Goal: Task Accomplishment & Management: Manage account settings

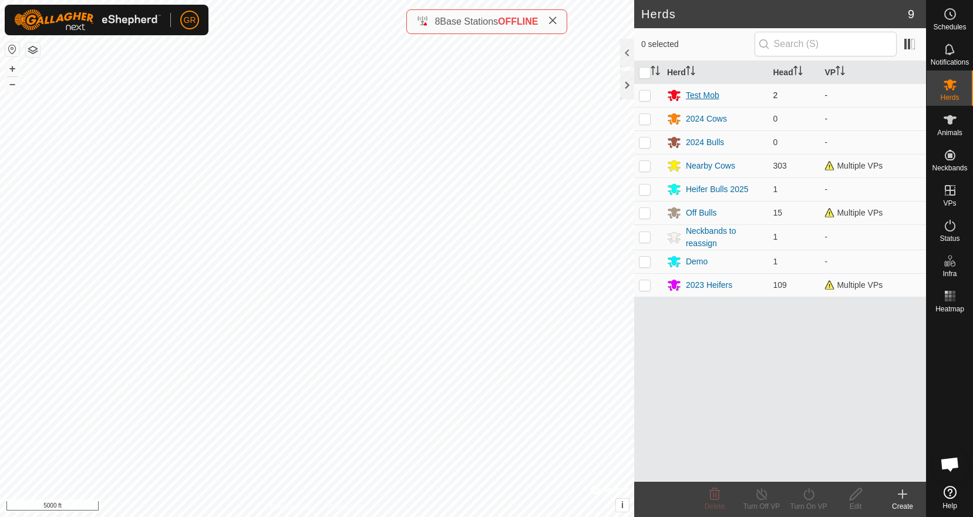
click at [714, 97] on div "Test Mob" at bounding box center [702, 95] width 33 height 12
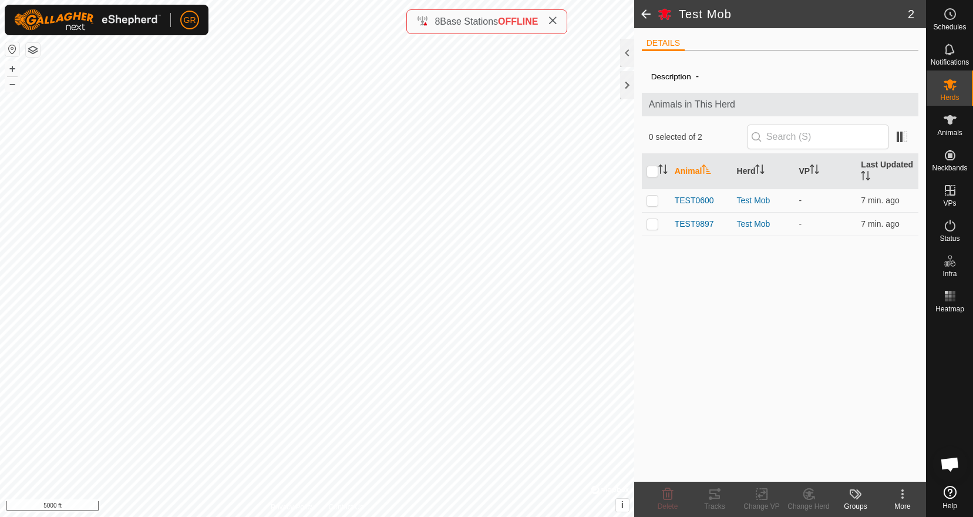
click at [646, 14] on span at bounding box center [645, 14] width 23 height 28
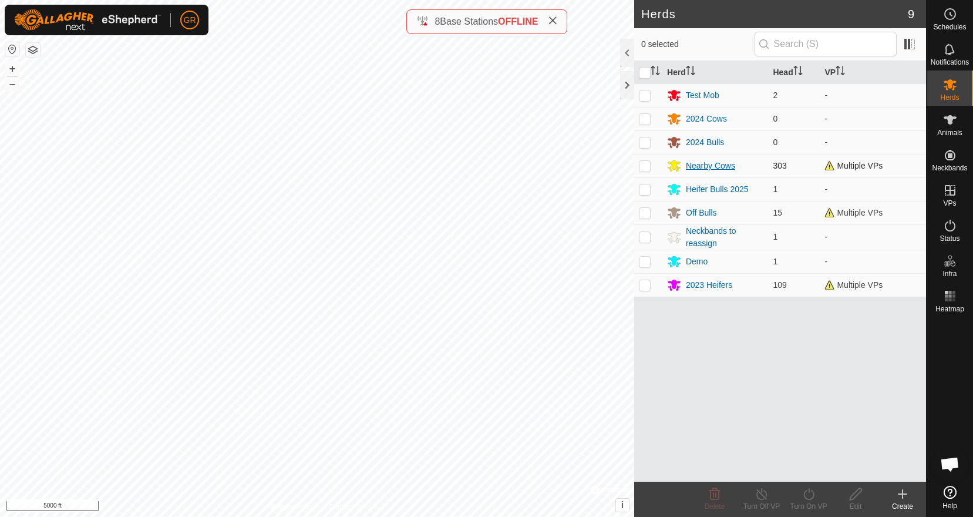
click at [712, 168] on div "Nearby Cows" at bounding box center [710, 166] width 49 height 12
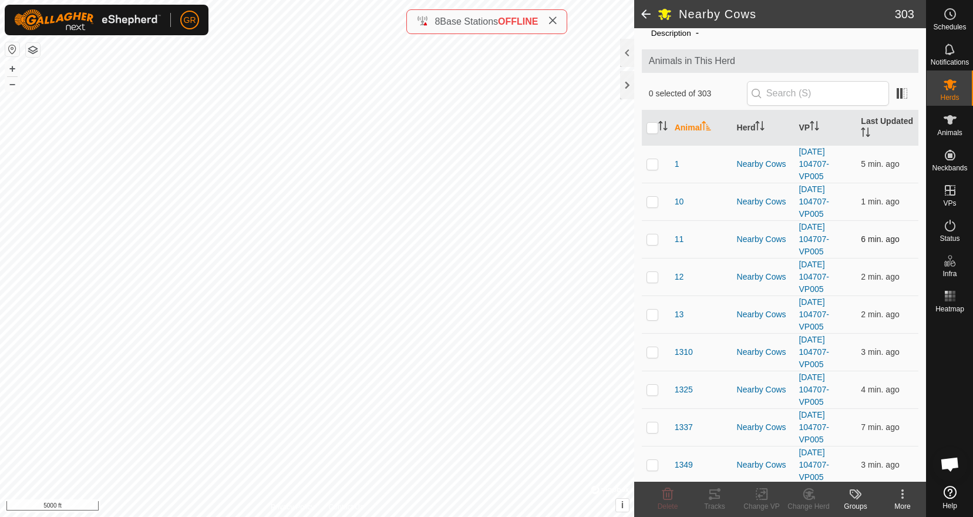
scroll to position [45, 0]
click at [815, 160] on link "[DATE] 104707-VP005" at bounding box center [814, 162] width 30 height 34
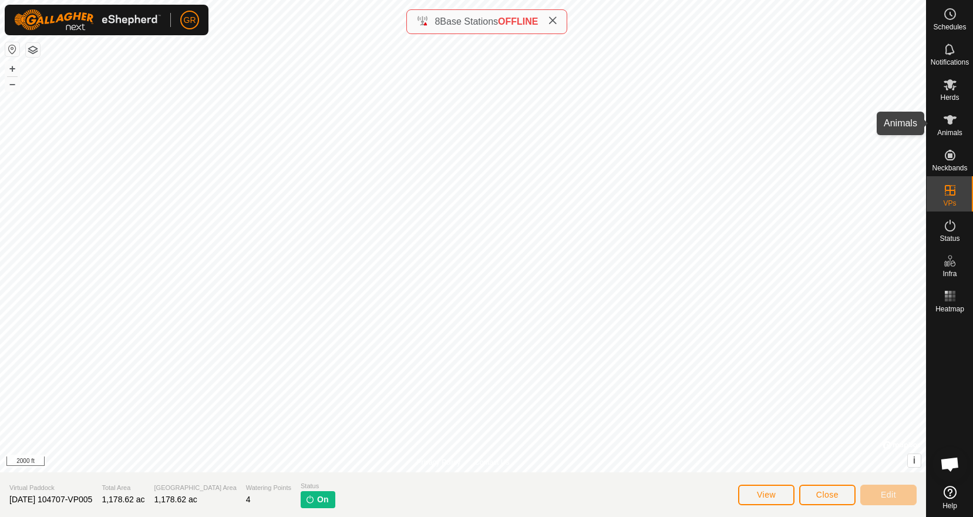
click at [956, 122] on icon at bounding box center [950, 120] width 14 height 14
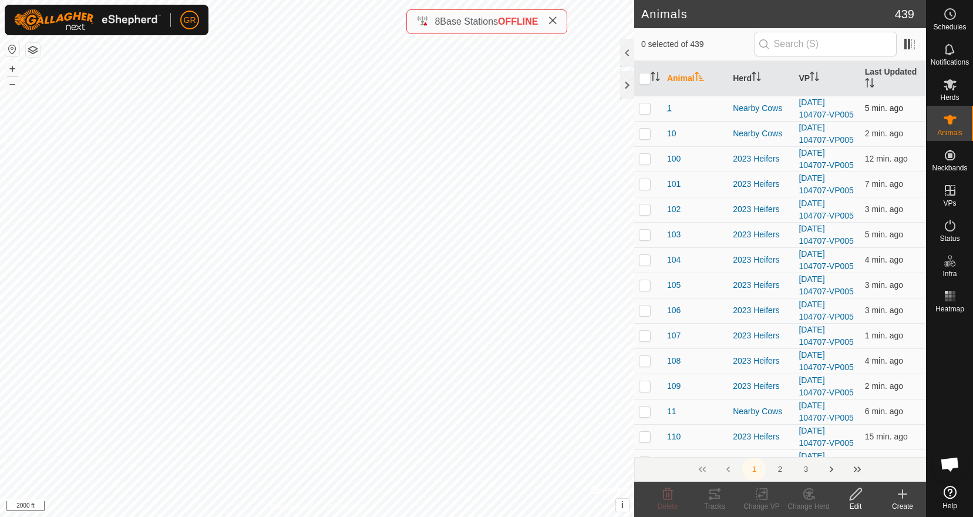
click at [670, 105] on span "1" at bounding box center [669, 108] width 5 height 12
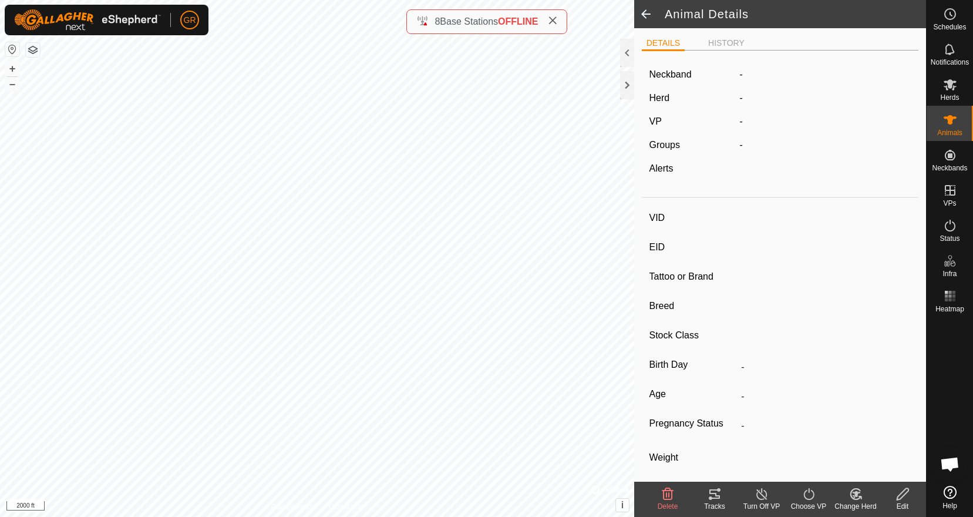
type input "1"
type input "-"
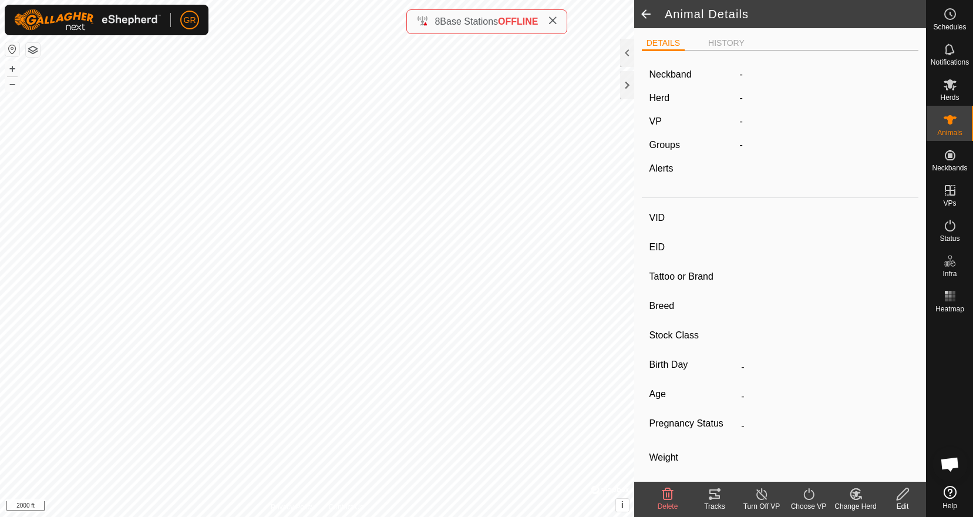
type input "-"
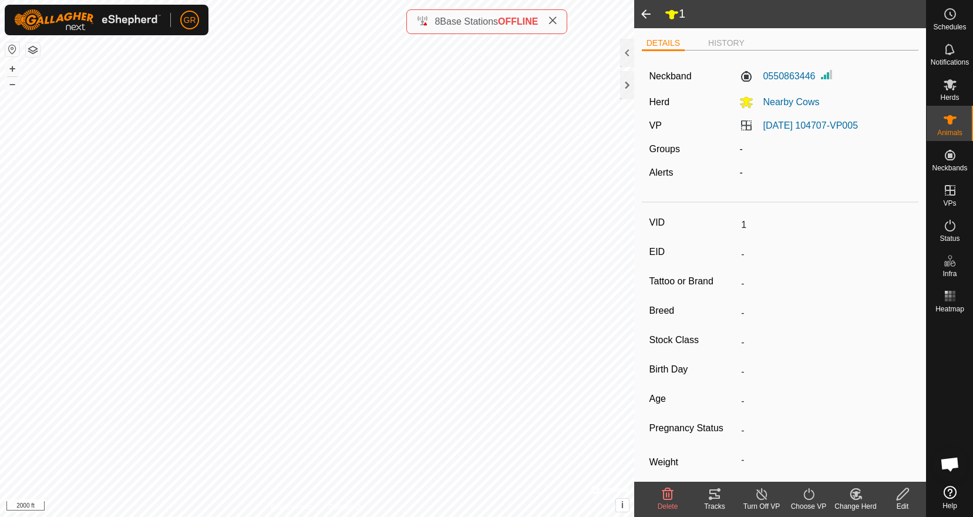
click at [648, 15] on span at bounding box center [645, 14] width 23 height 28
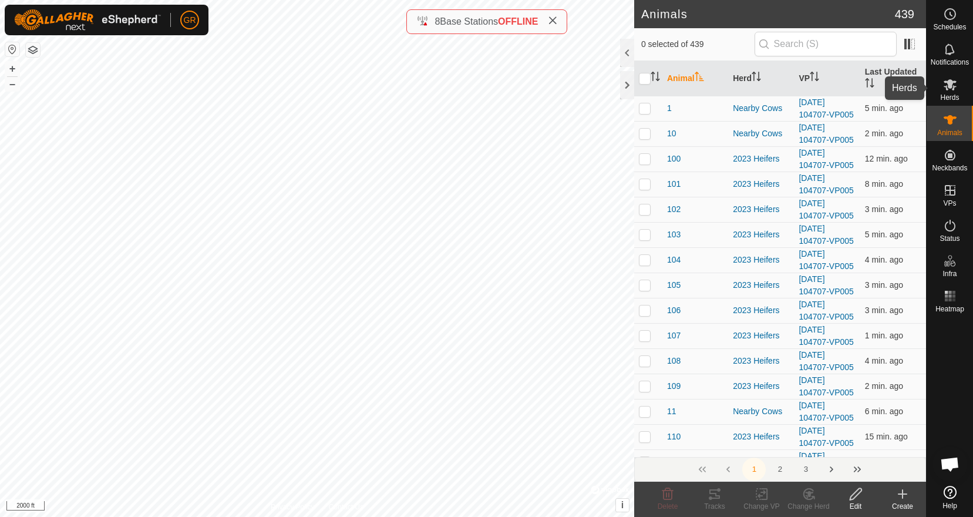
click at [951, 85] on icon at bounding box center [950, 84] width 13 height 11
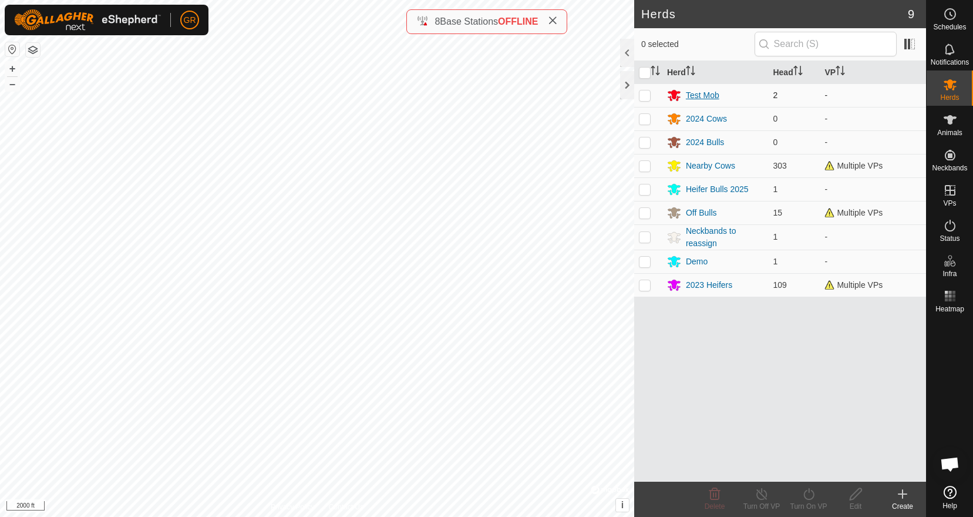
click at [714, 102] on div "Test Mob" at bounding box center [715, 95] width 97 height 14
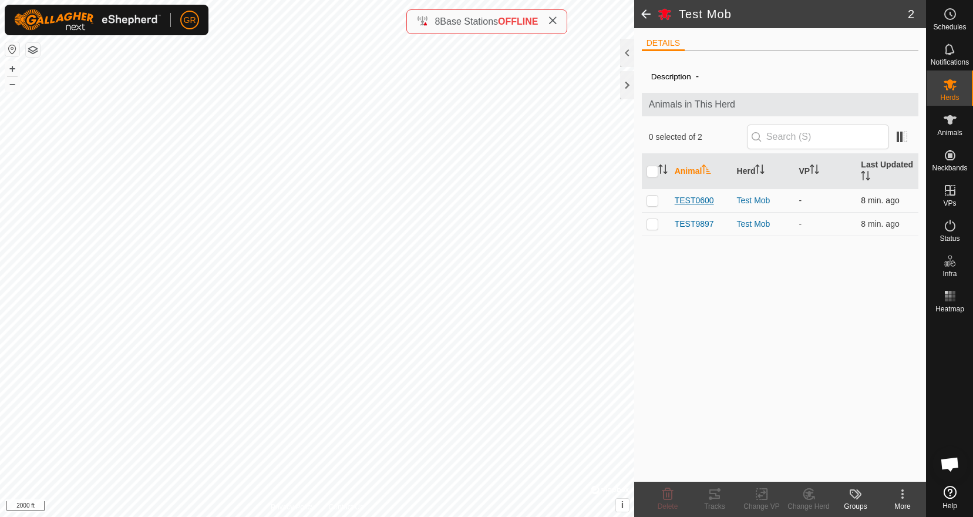
click at [705, 199] on span "TEST0600" at bounding box center [694, 200] width 39 height 12
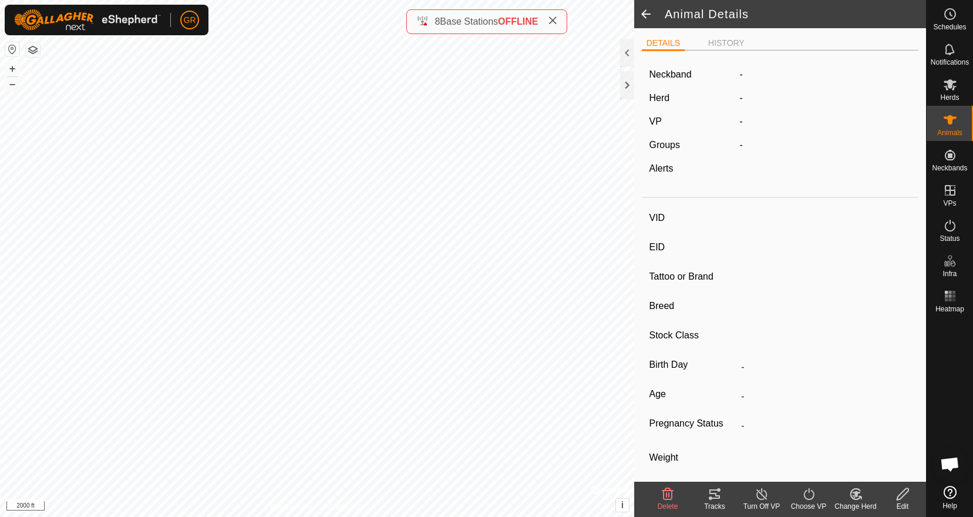
type input "TEST0600"
type input "-"
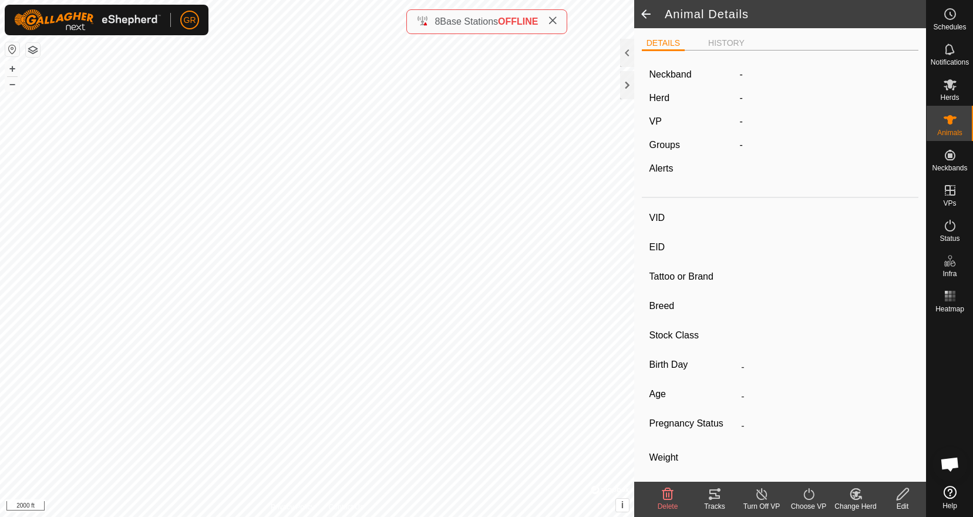
type input "0 kg"
type input "-"
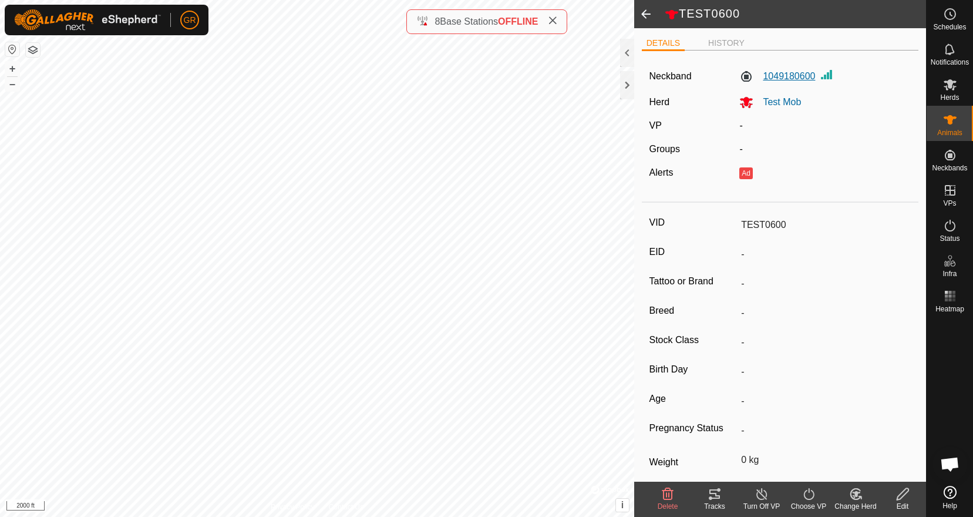
click at [787, 70] on label "1049180600" at bounding box center [778, 76] width 76 height 14
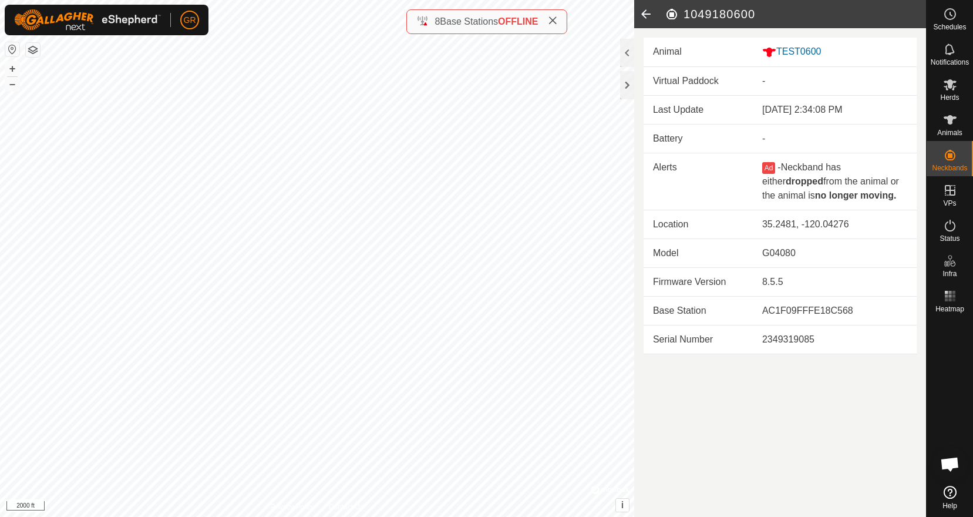
click at [709, 16] on h2 "1049180600" at bounding box center [795, 14] width 261 height 14
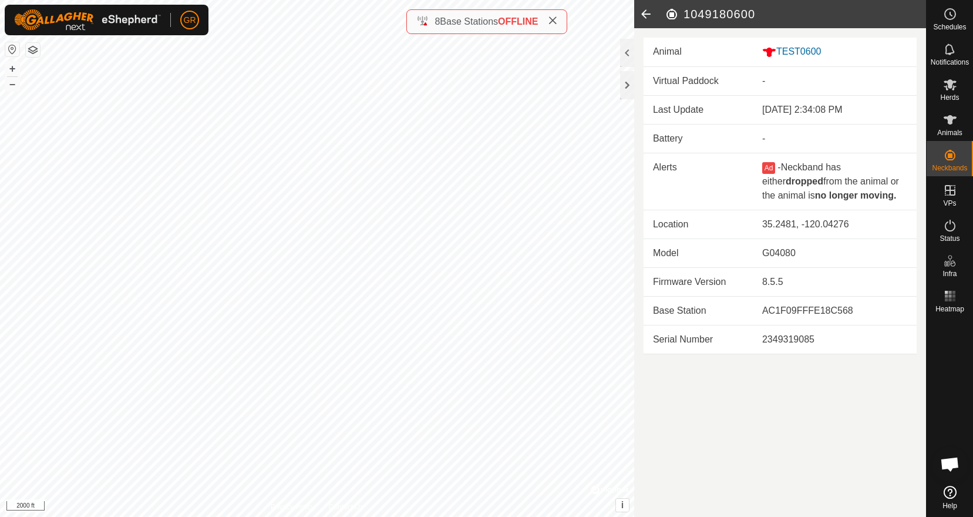
click at [650, 16] on icon at bounding box center [645, 14] width 23 height 28
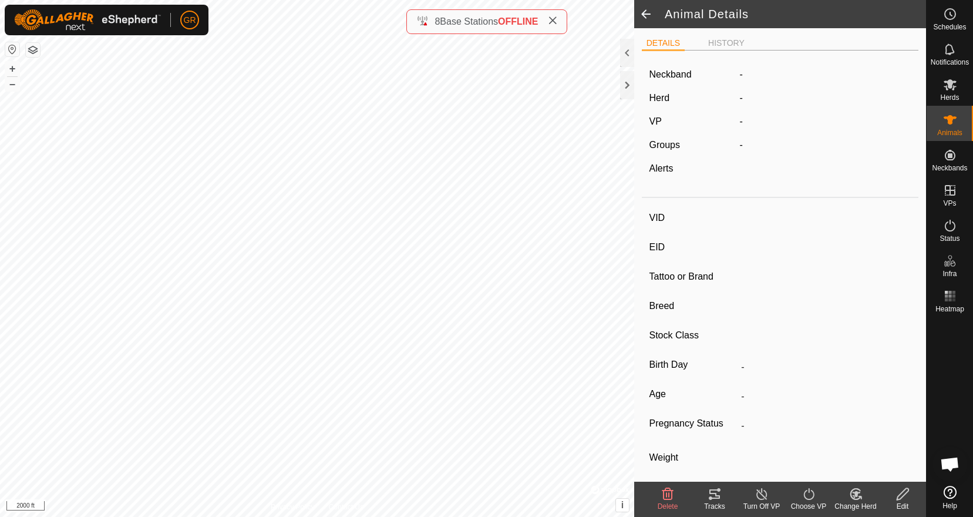
type input "TEST0600"
type input "-"
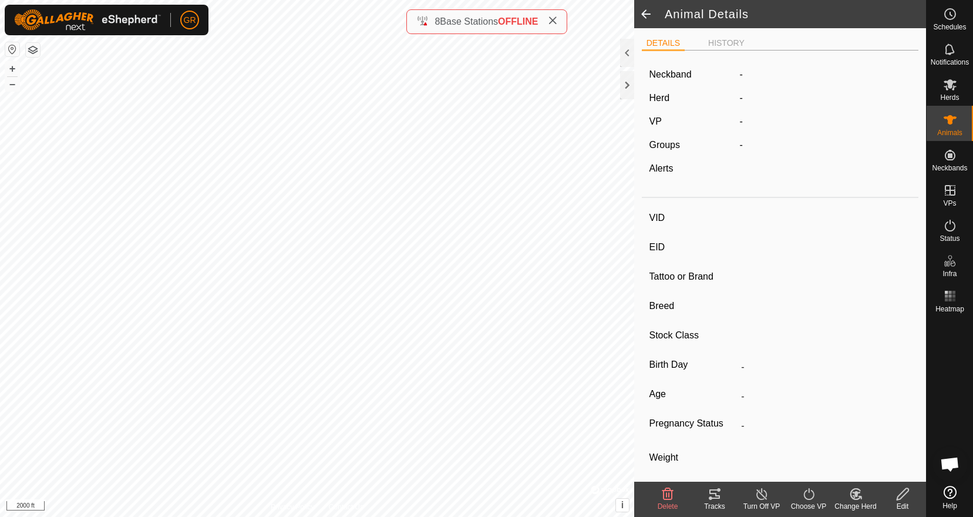
type input "0 kg"
type input "-"
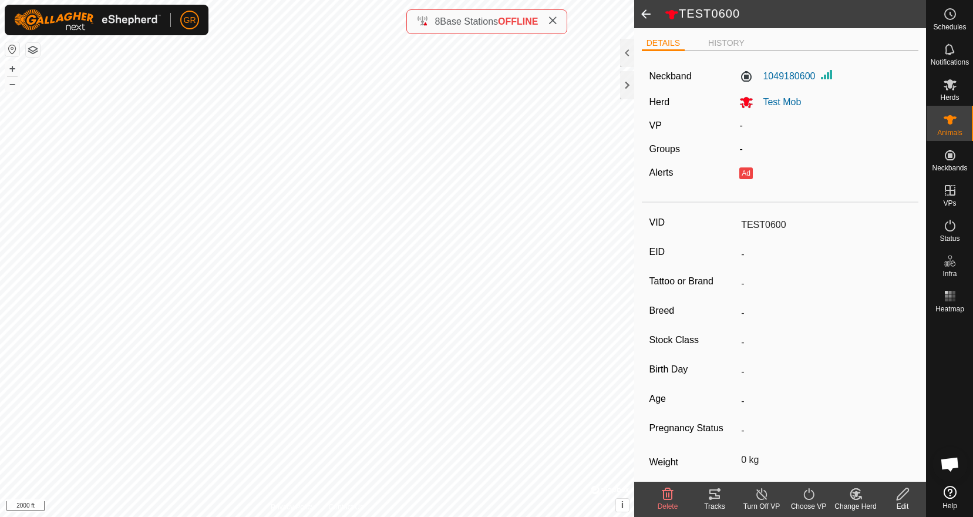
click at [647, 15] on span at bounding box center [645, 14] width 23 height 28
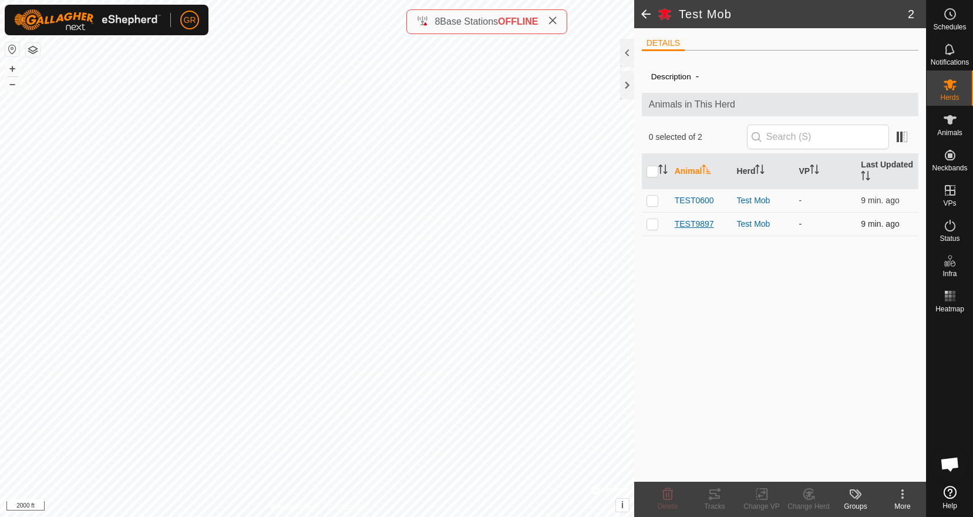
click at [698, 223] on span "TEST9897" at bounding box center [694, 224] width 39 height 12
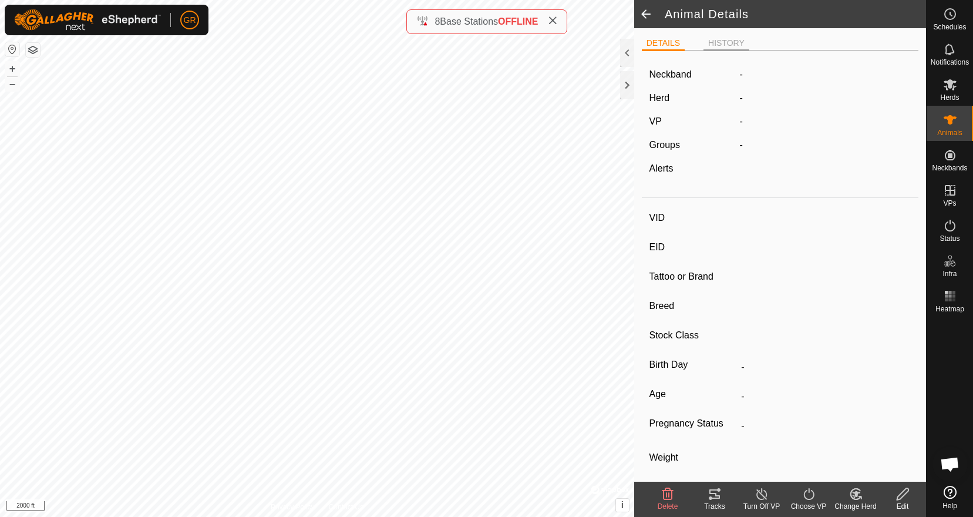
type input "TEST9897"
type input "-"
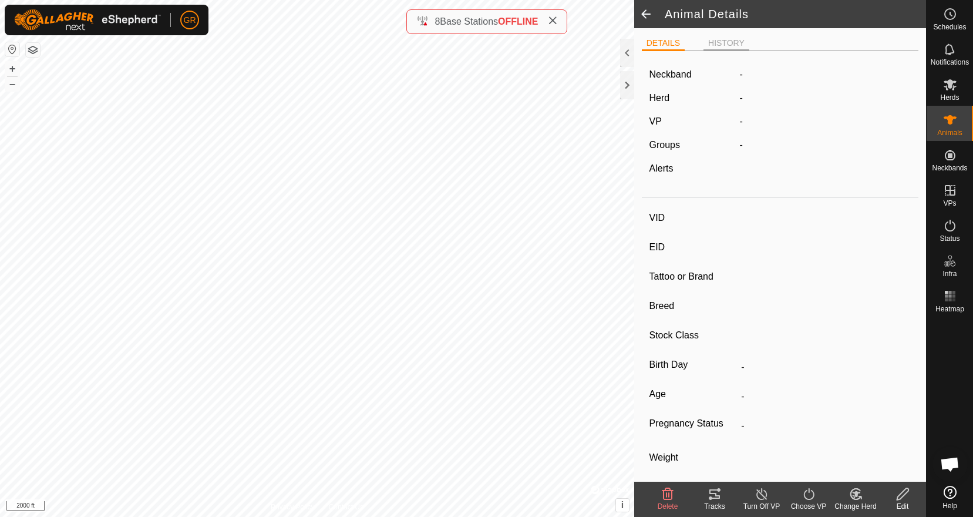
type input "0 kg"
type input "-"
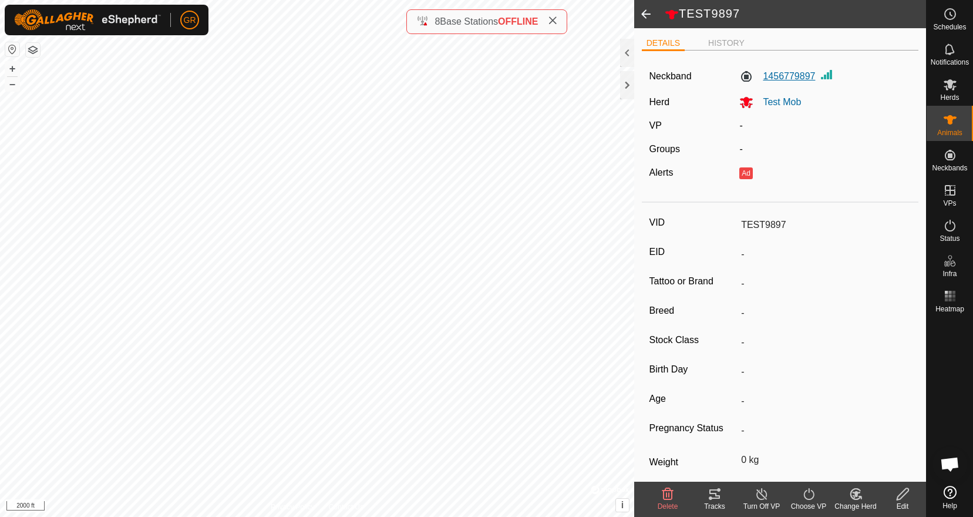
click at [781, 80] on label "1456779897" at bounding box center [778, 76] width 76 height 14
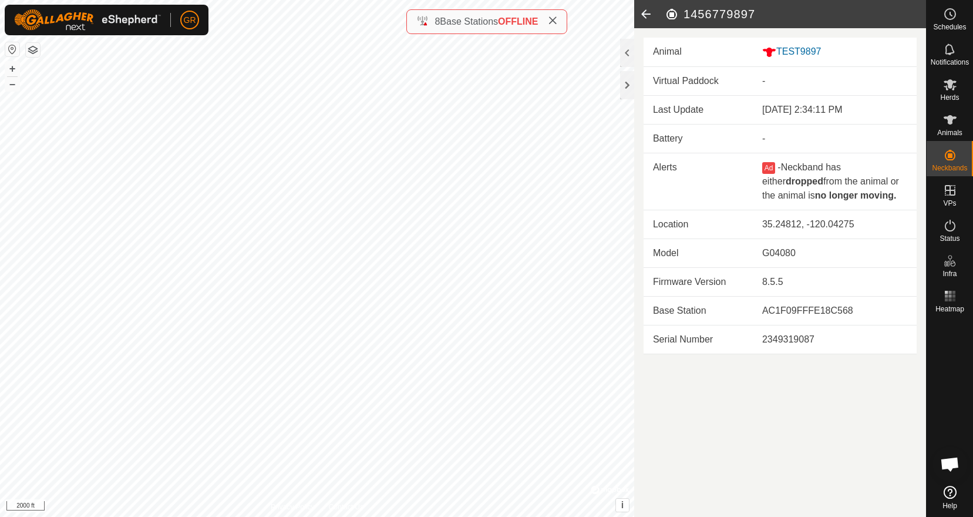
click at [710, 15] on h2 "1456779897" at bounding box center [795, 14] width 261 height 14
copy h2 "1456779897"
click at [648, 15] on icon at bounding box center [645, 14] width 23 height 28
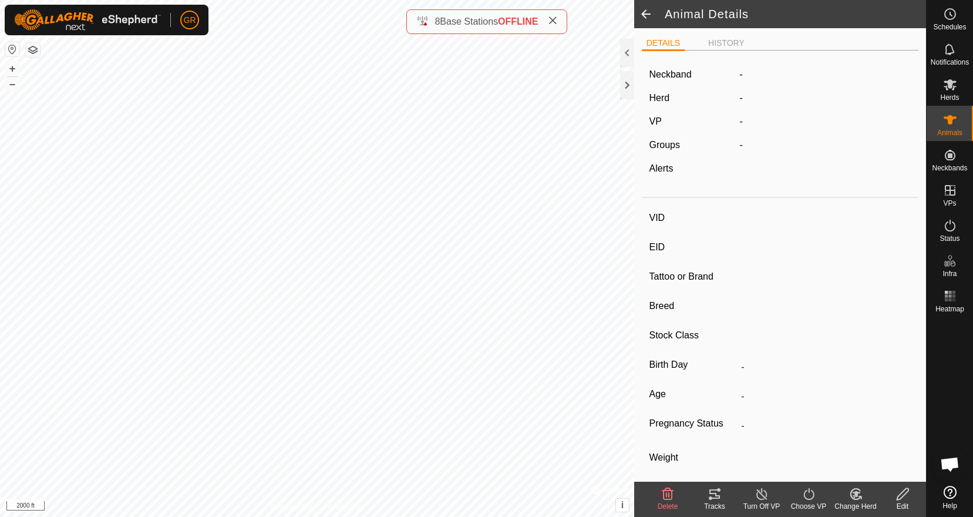
type input "TEST9897"
type input "-"
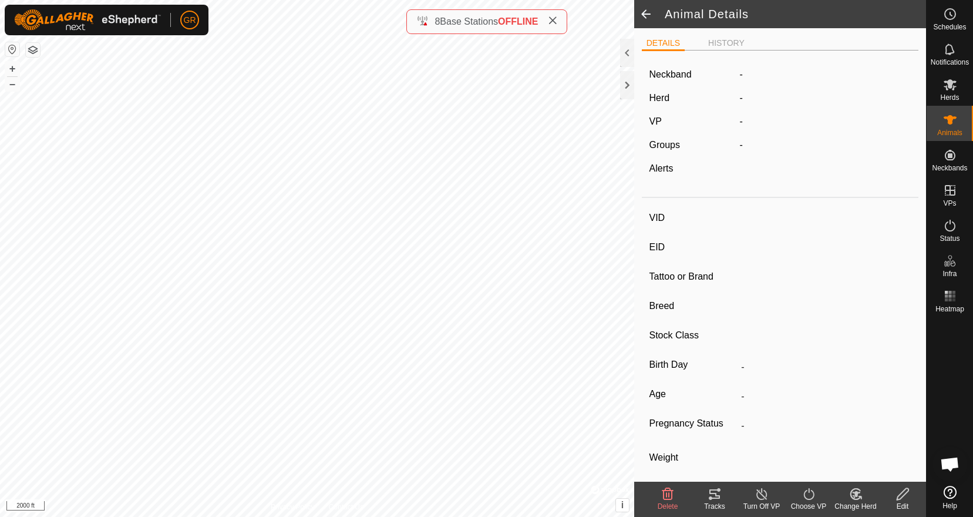
type input "0 kg"
type input "-"
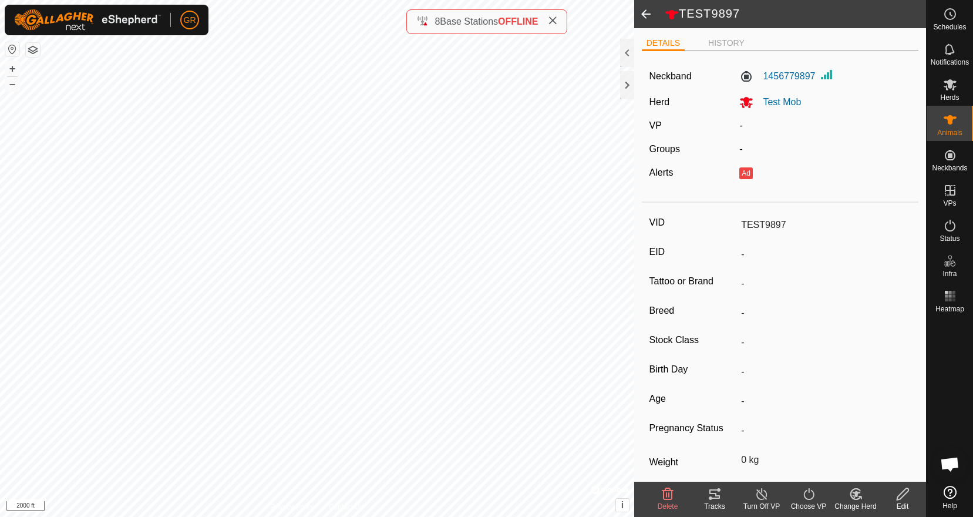
click at [648, 14] on span at bounding box center [645, 14] width 23 height 28
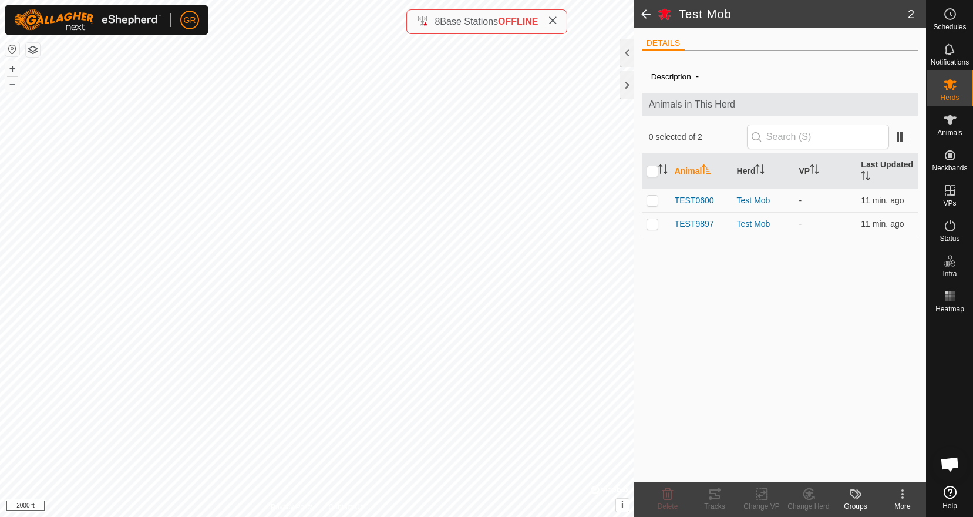
click at [643, 14] on span at bounding box center [645, 14] width 23 height 28
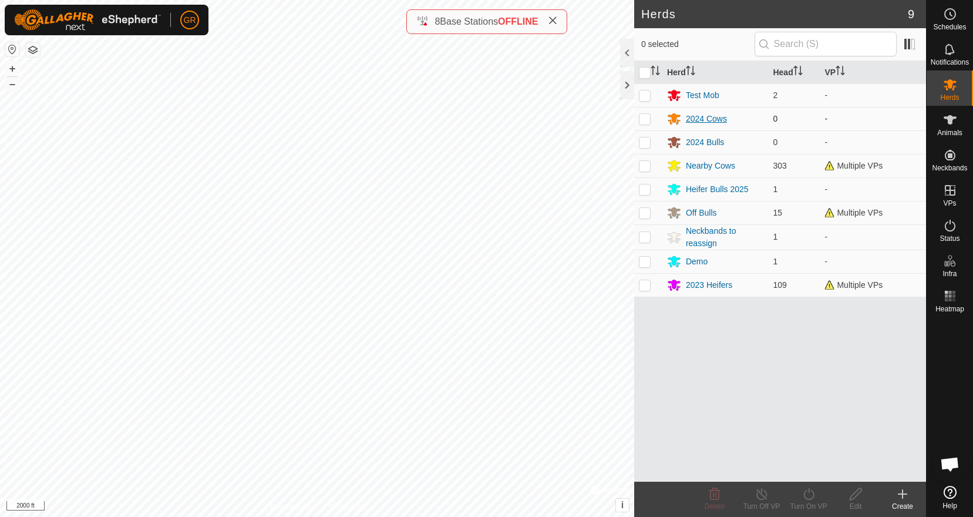
click at [716, 116] on div "2024 Cows" at bounding box center [706, 119] width 41 height 12
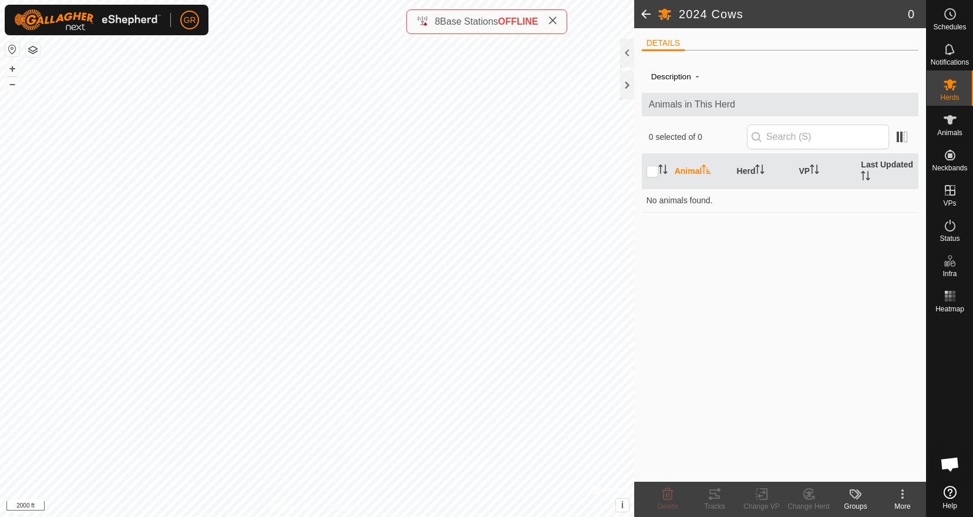
click at [646, 12] on span at bounding box center [645, 14] width 23 height 28
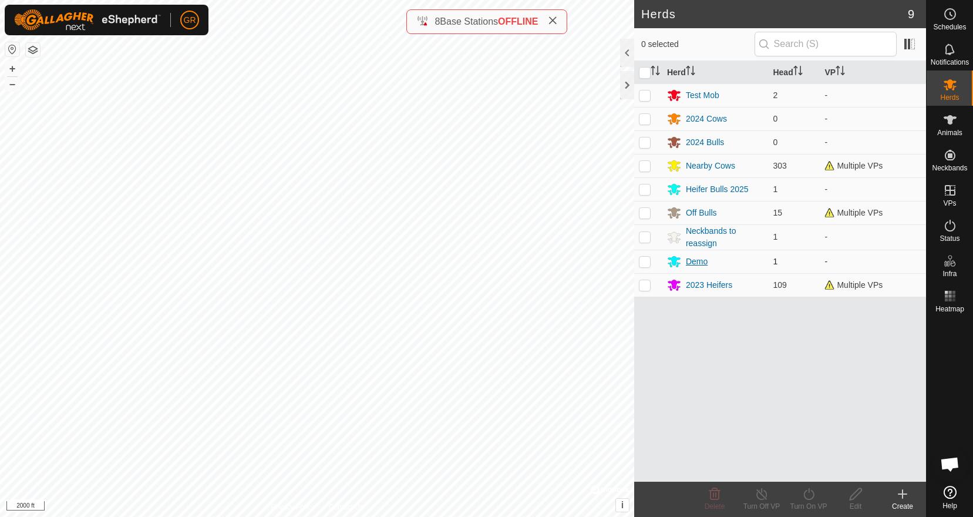
click at [701, 265] on div "Demo" at bounding box center [697, 262] width 22 height 12
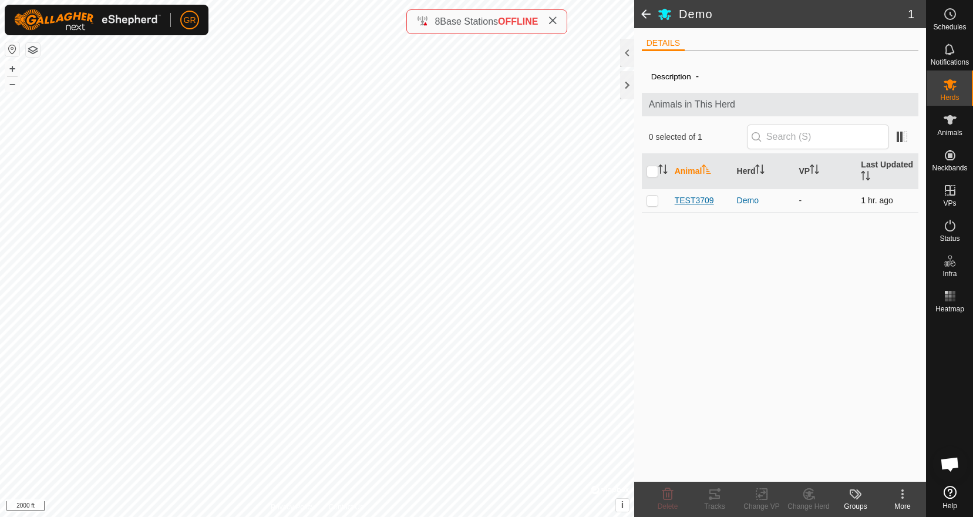
click at [700, 203] on span "TEST3709" at bounding box center [694, 200] width 39 height 12
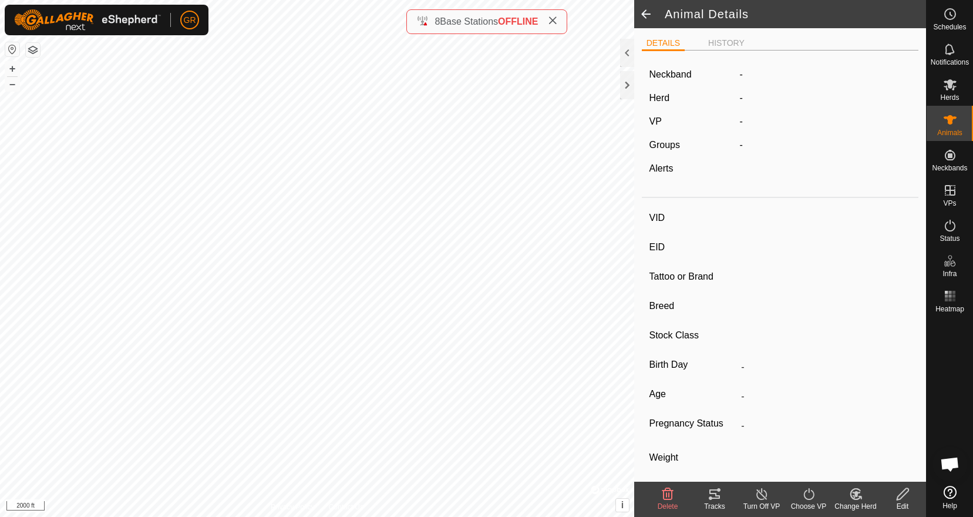
type input "TEST3709"
type input "-"
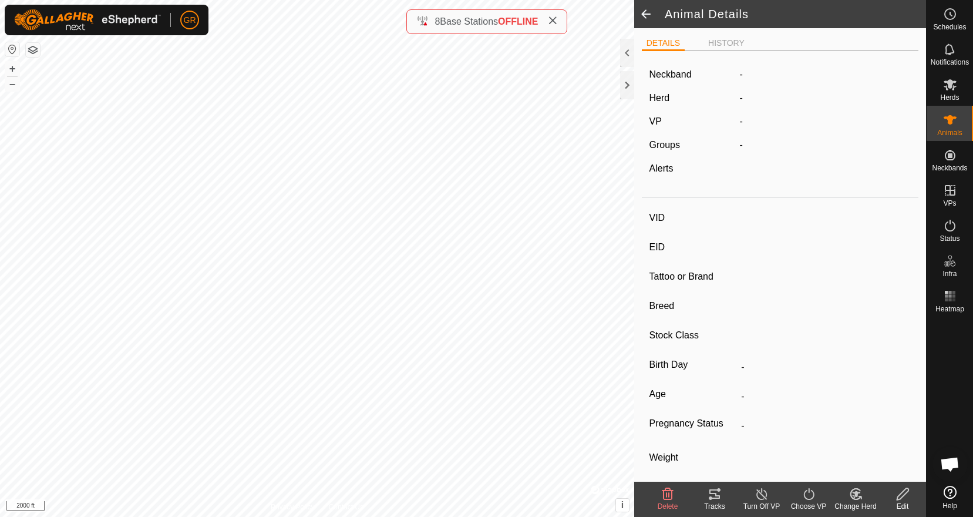
type input "0 kg"
type input "-"
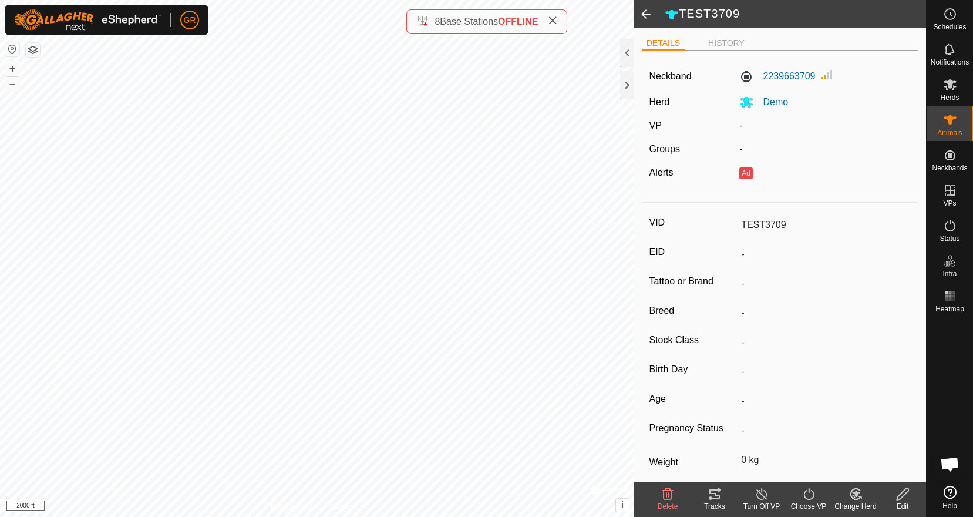
click at [794, 73] on label "2239663709" at bounding box center [778, 76] width 76 height 14
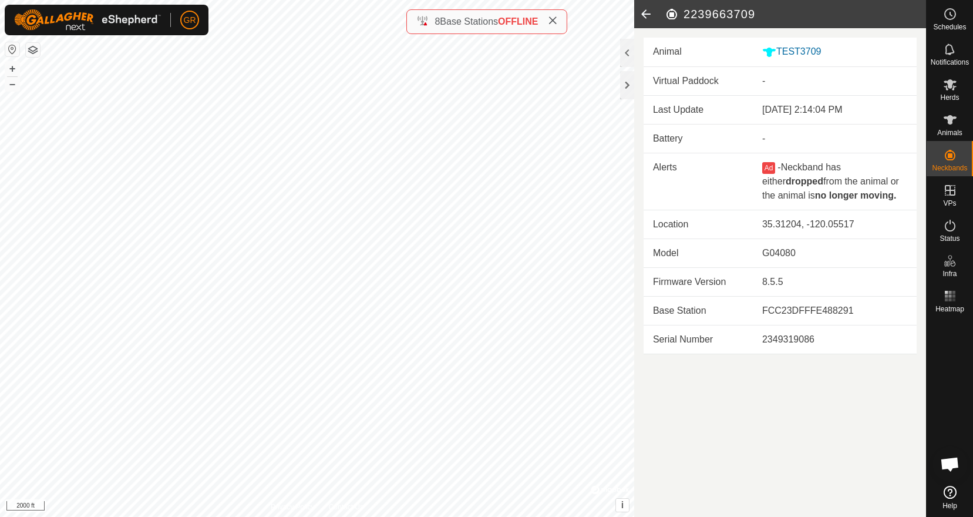
click at [717, 15] on h2 "2239663709" at bounding box center [795, 14] width 261 height 14
copy h2 "2239663709"
click at [647, 14] on icon at bounding box center [645, 14] width 23 height 28
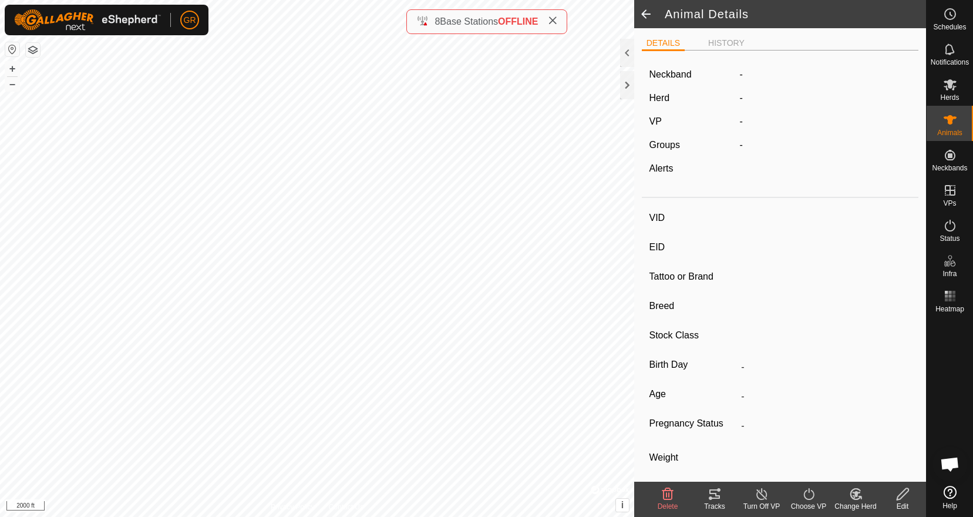
type input "TEST3709"
type input "-"
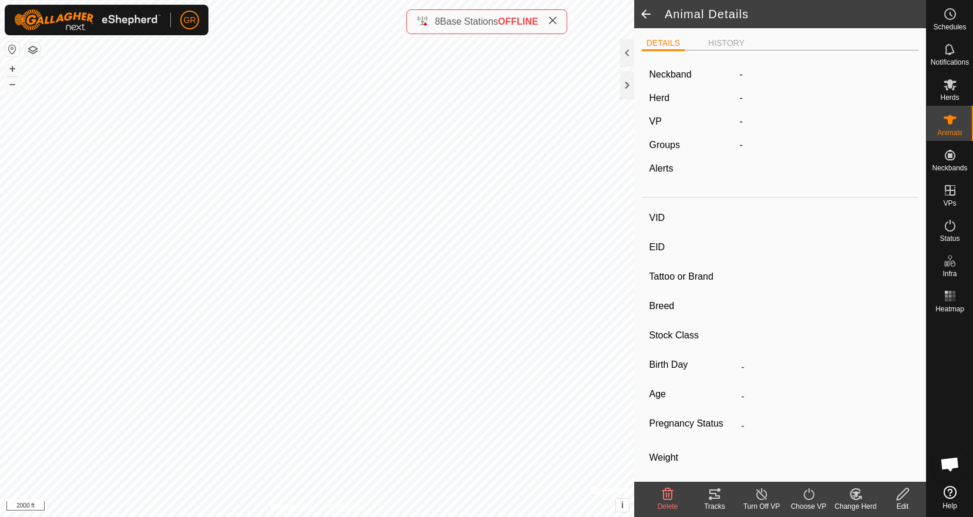
type input "0 kg"
type input "-"
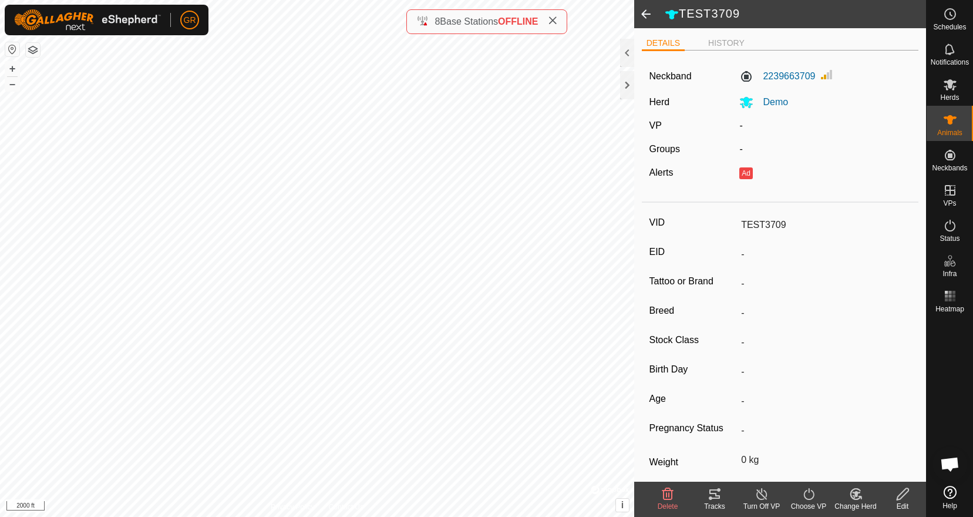
click at [650, 15] on span at bounding box center [645, 14] width 23 height 28
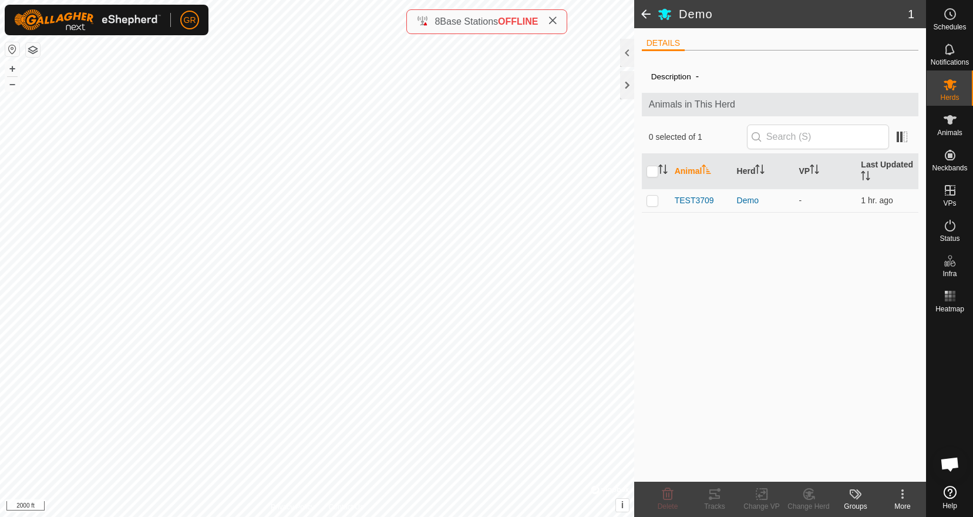
click at [649, 17] on span at bounding box center [645, 14] width 23 height 28
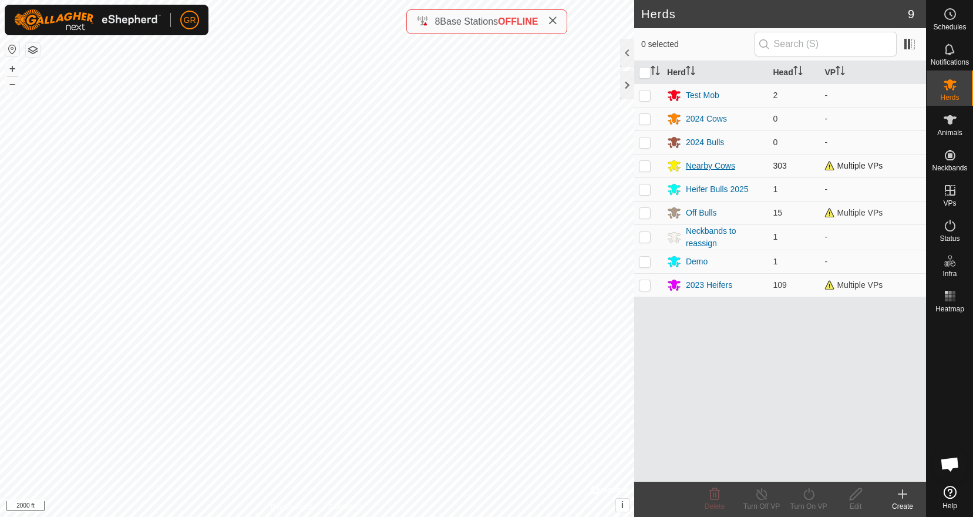
click at [721, 162] on div "Nearby Cows" at bounding box center [710, 166] width 49 height 12
